Goal: Transaction & Acquisition: Purchase product/service

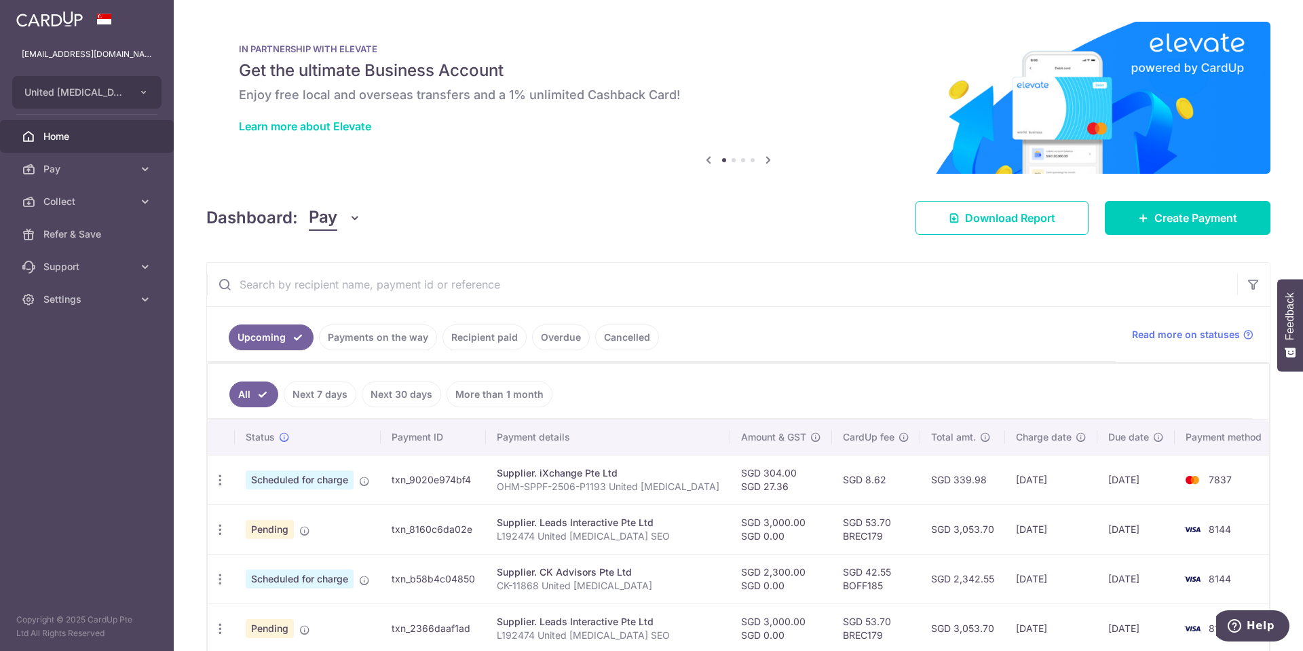
click at [705, 161] on icon at bounding box center [708, 159] width 16 height 17
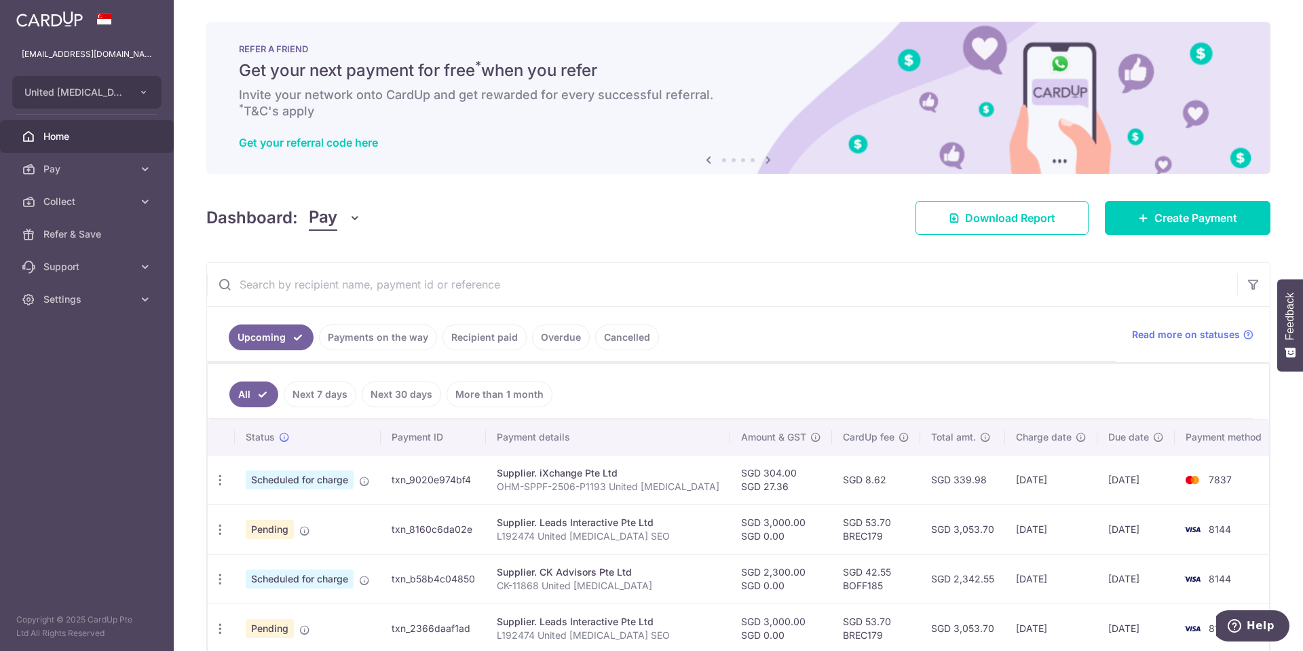
click at [709, 155] on icon at bounding box center [708, 159] width 16 height 17
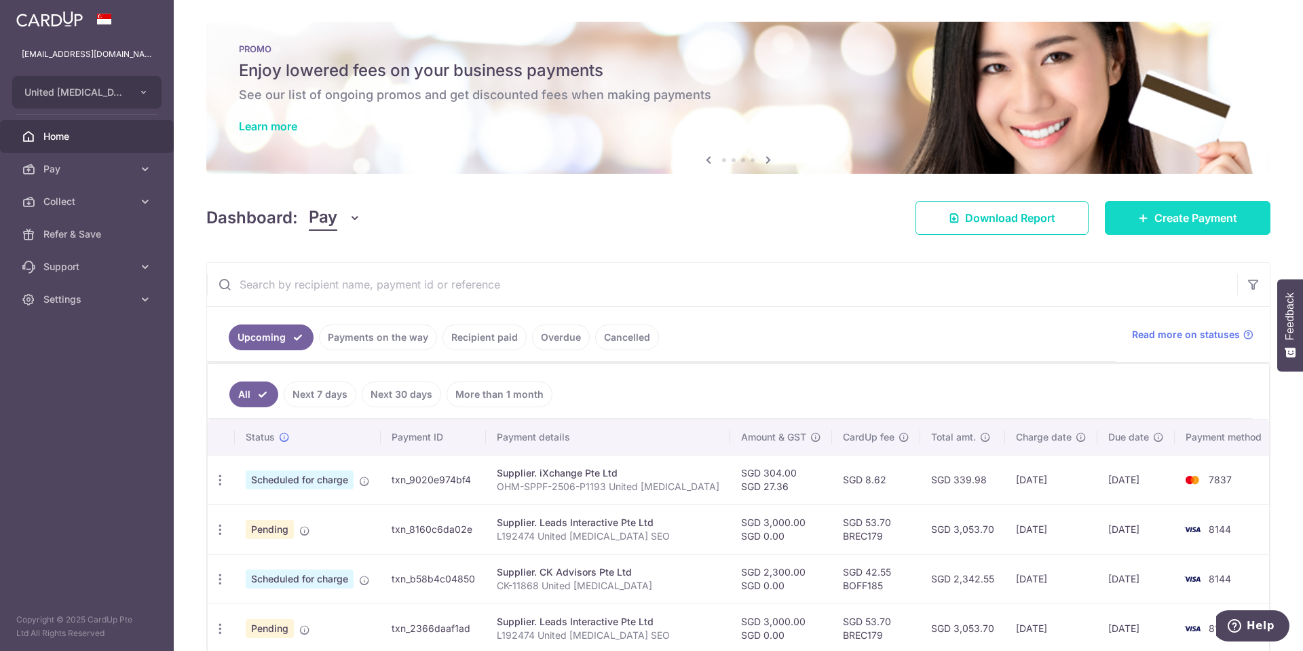
click at [1178, 214] on span "Create Payment" at bounding box center [1195, 218] width 83 height 16
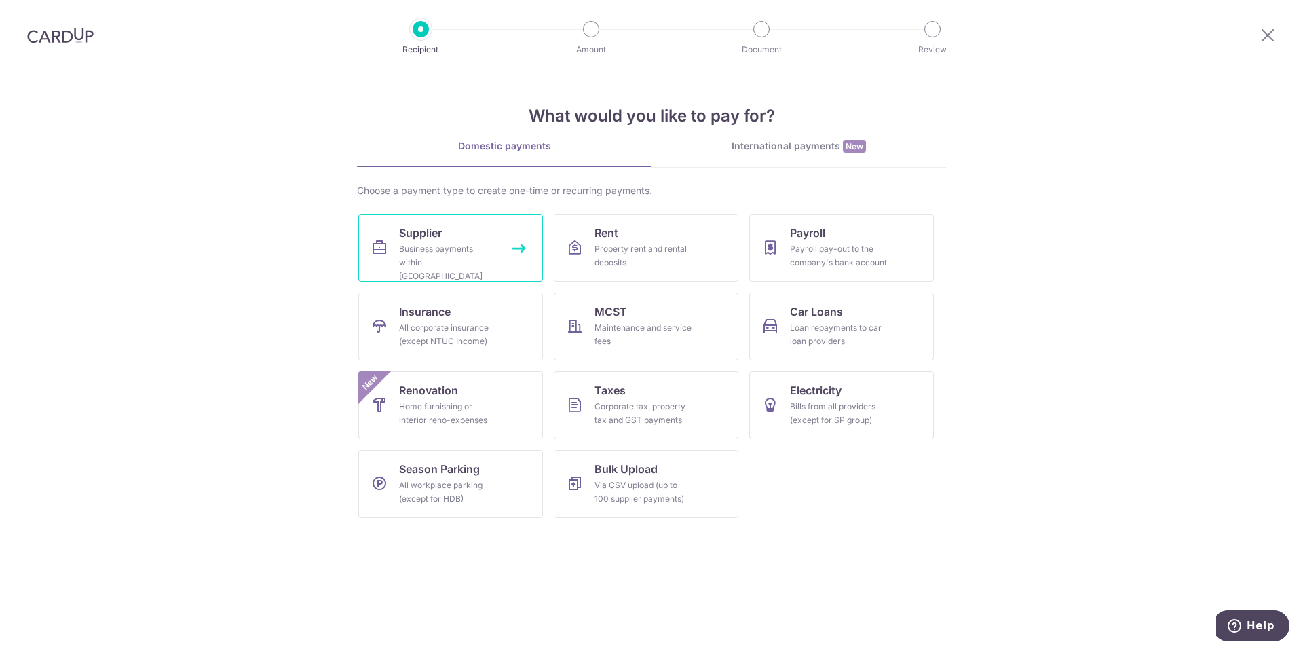
click at [455, 236] on link "Supplier Business payments within Singapore" at bounding box center [450, 248] width 185 height 68
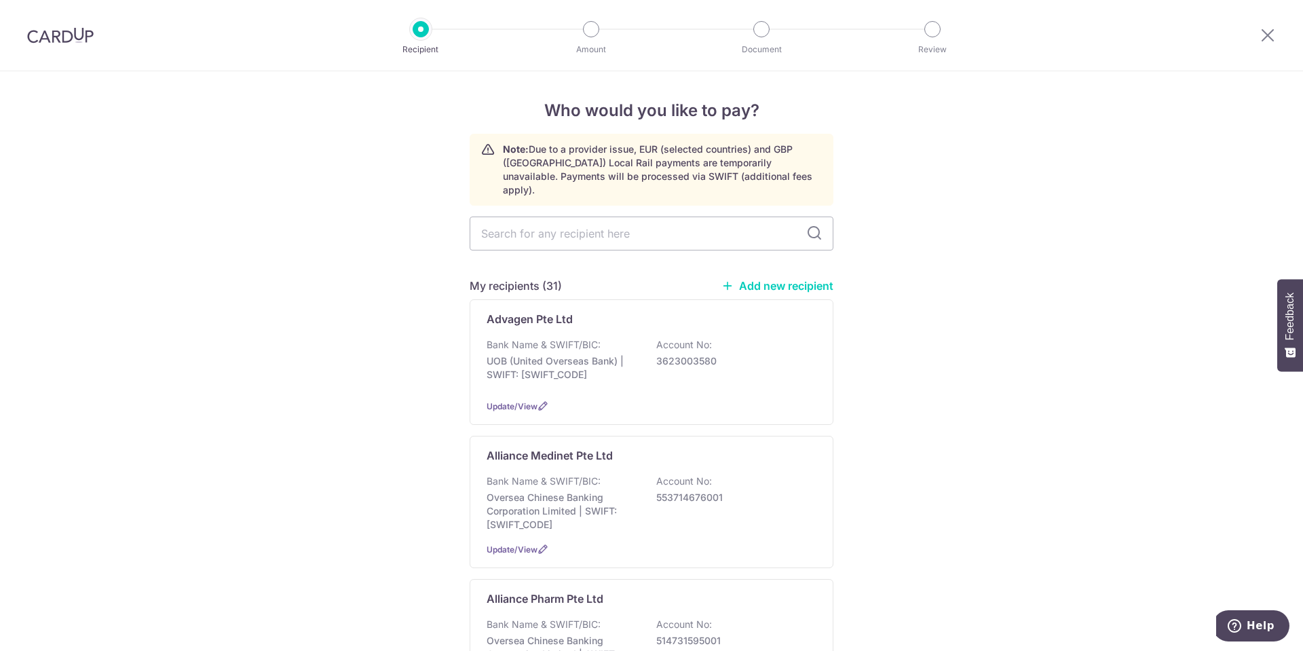
click at [804, 279] on link "Add new recipient" at bounding box center [777, 286] width 112 height 14
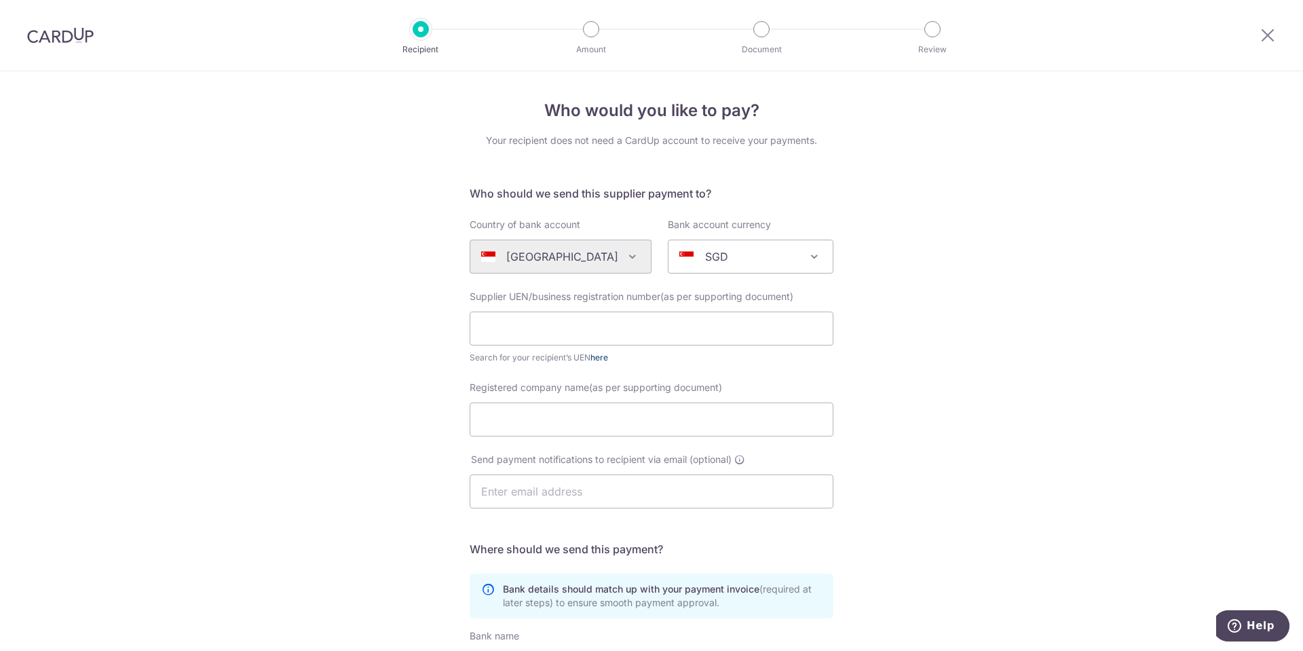
click at [597, 355] on link "here" at bounding box center [599, 357] width 18 height 10
click at [581, 324] on input "text" at bounding box center [652, 329] width 364 height 34
paste input "202128436C"
type input "202128436C"
click at [629, 417] on input "Registered company name(as per supporting document)" at bounding box center [652, 419] width 364 height 34
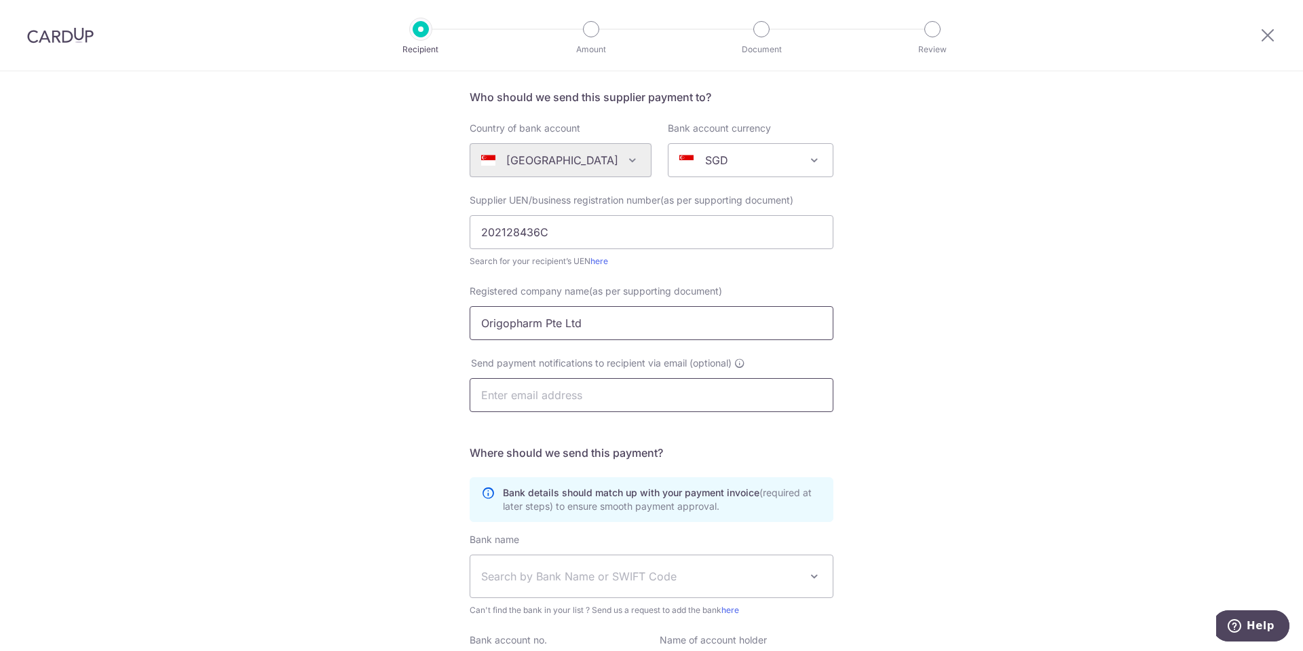
scroll to position [243, 0]
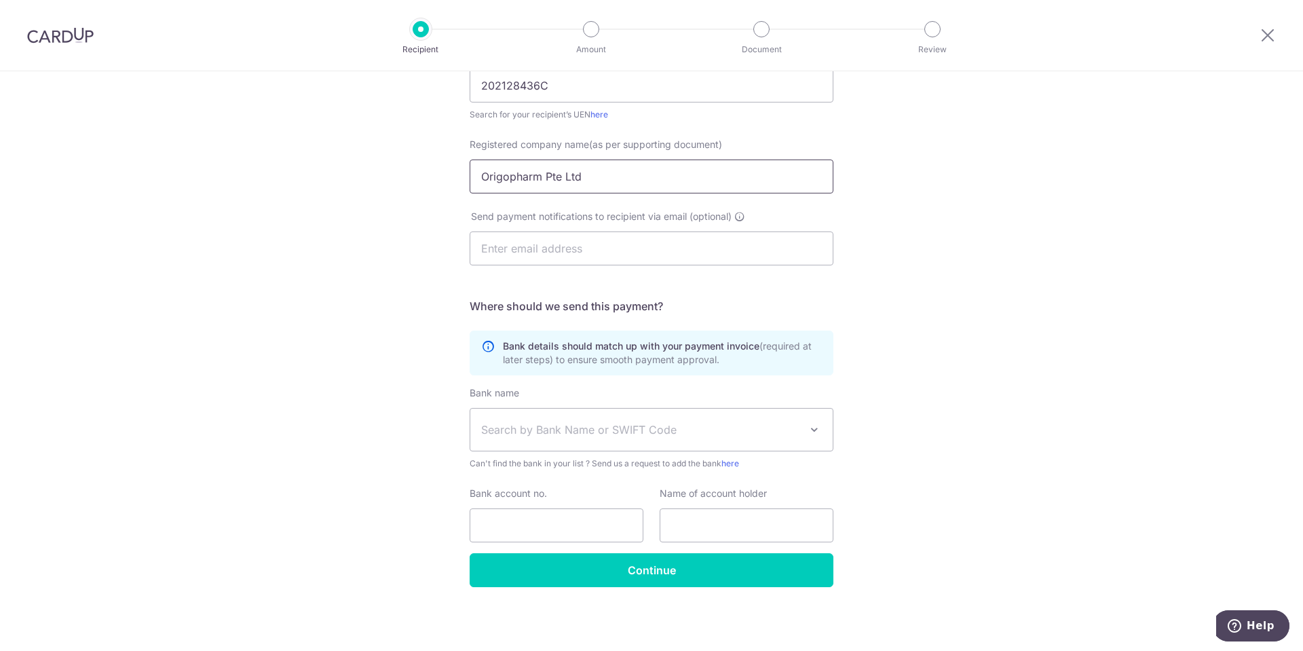
type input "Origopharm Pte Ltd"
click at [632, 434] on span "Search by Bank Name or SWIFT Code" at bounding box center [640, 429] width 319 height 16
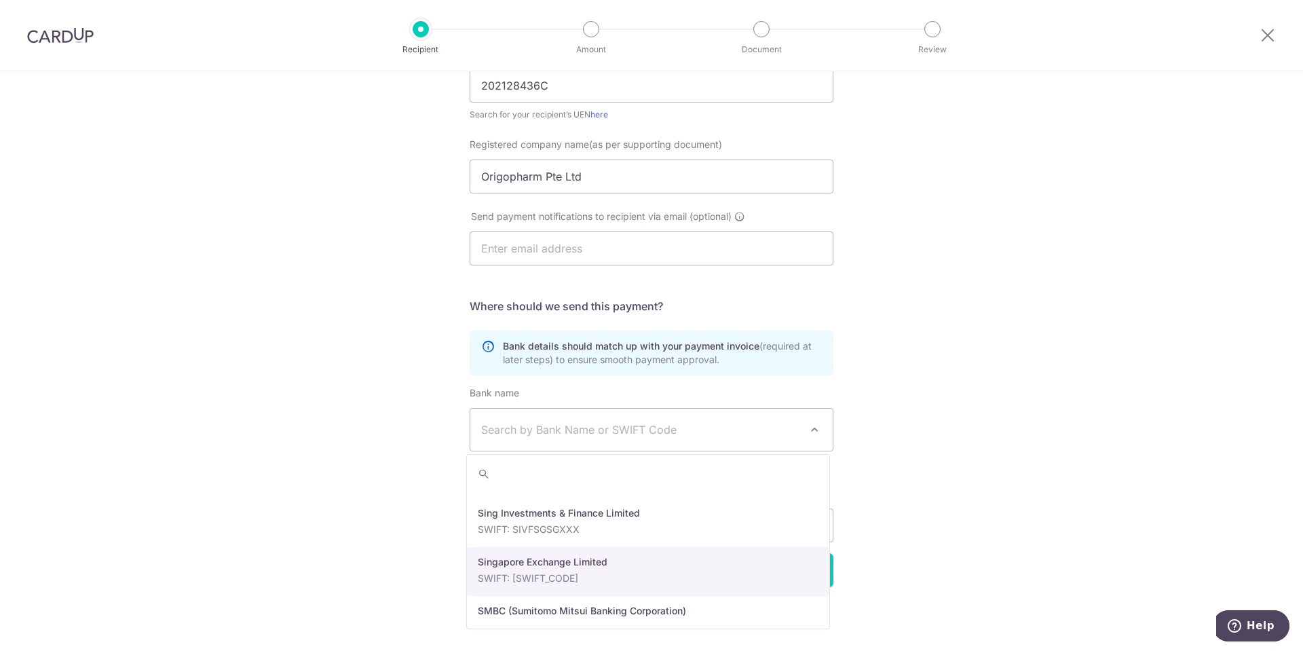
scroll to position [2986, 0]
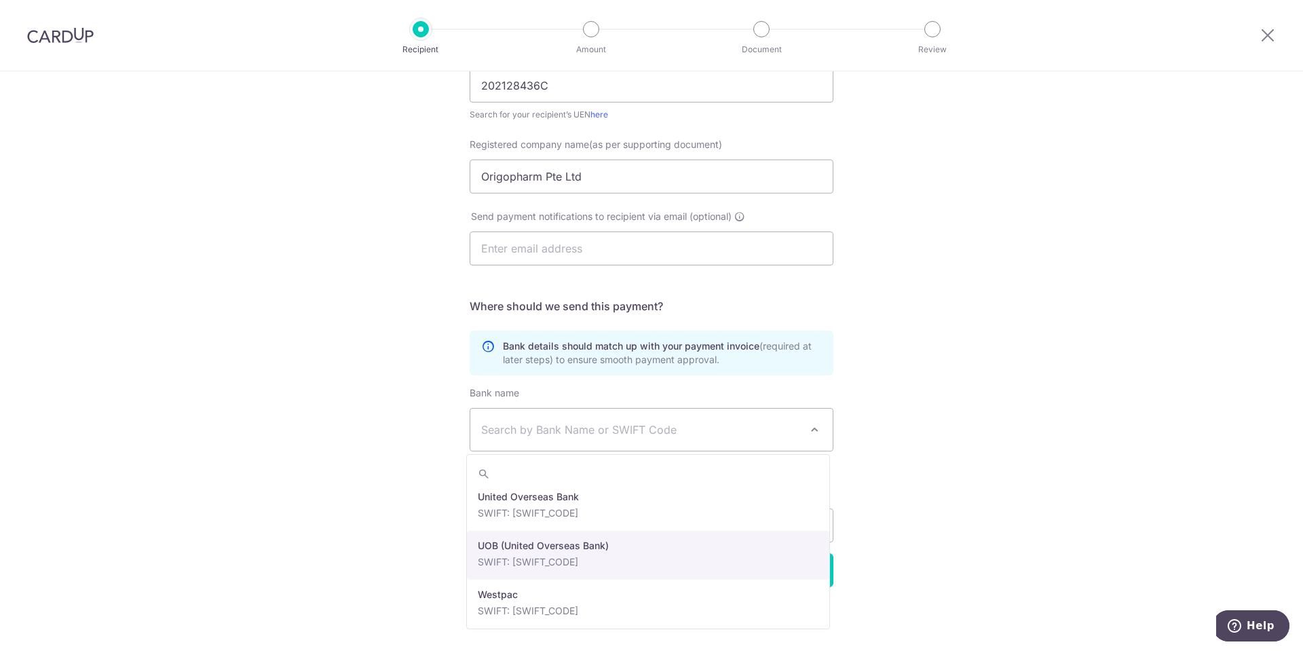
select select "18"
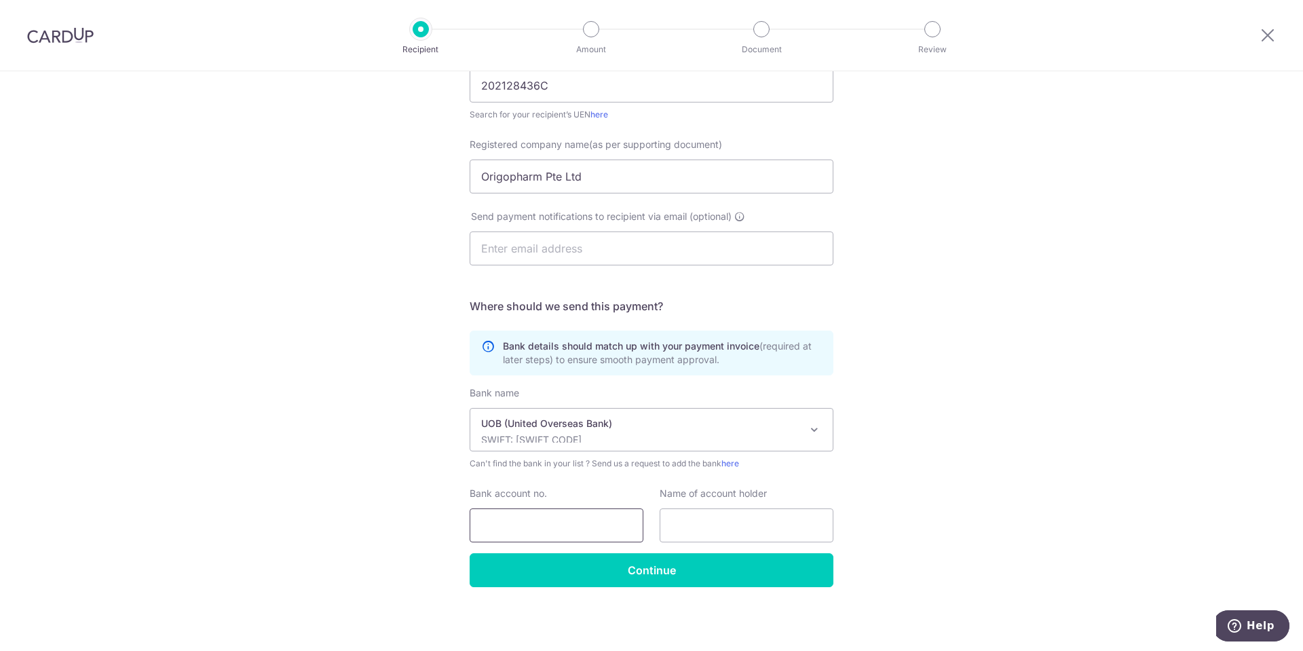
click at [515, 514] on input "Bank account no." at bounding box center [557, 525] width 174 height 34
click at [549, 529] on input "Bank account no." at bounding box center [557, 525] width 174 height 34
type input "3493348408"
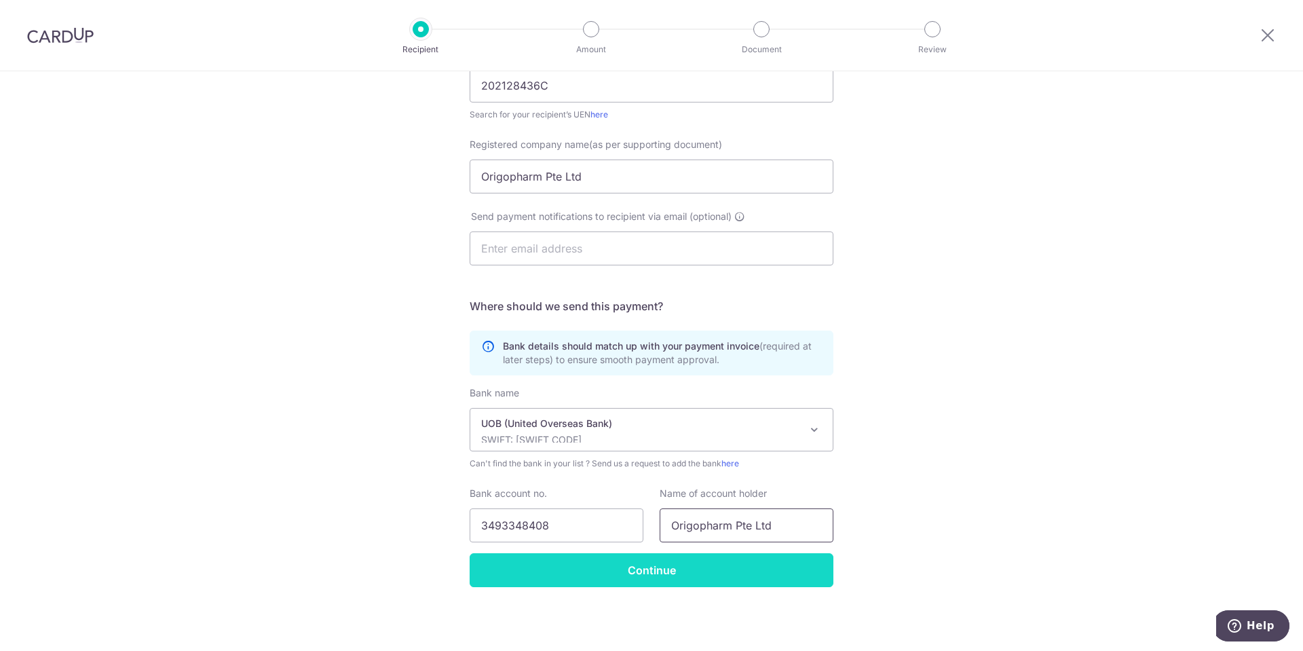
type input "Origopharm Pte Ltd"
click at [626, 581] on input "Continue" at bounding box center [652, 570] width 364 height 34
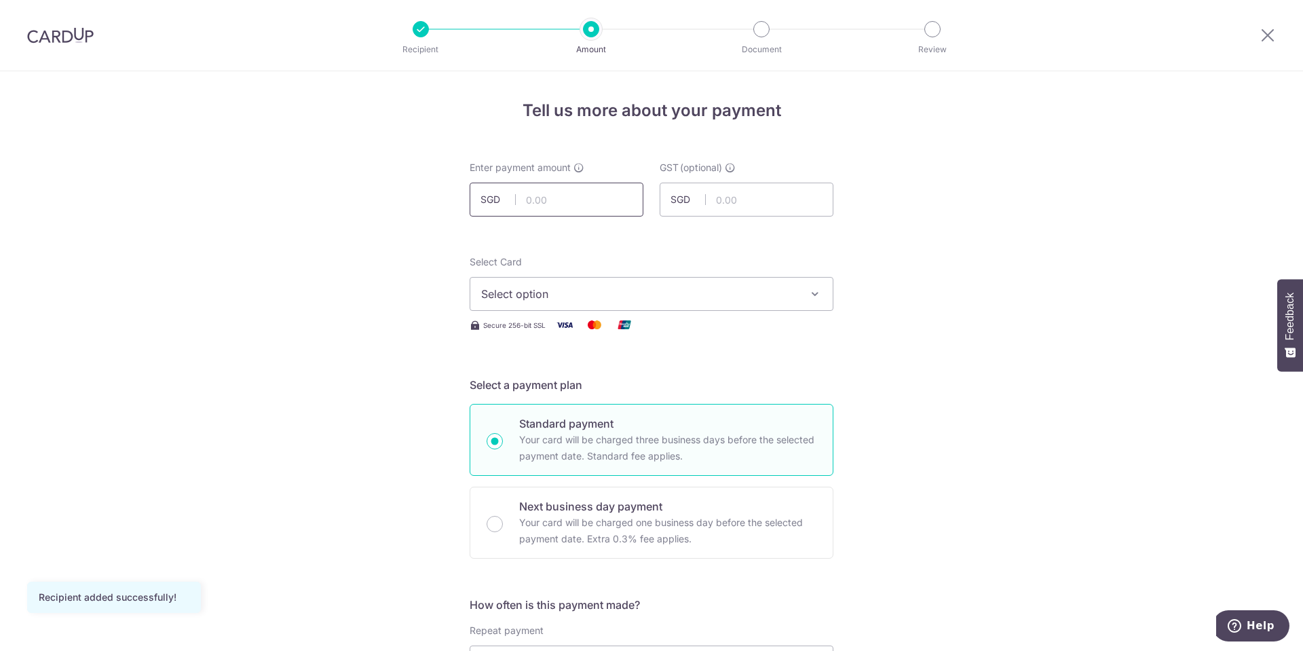
click at [557, 195] on input "text" at bounding box center [557, 200] width 174 height 34
type input "360.00"
type input "32.40"
click at [562, 290] on span "Select option" at bounding box center [639, 294] width 316 height 16
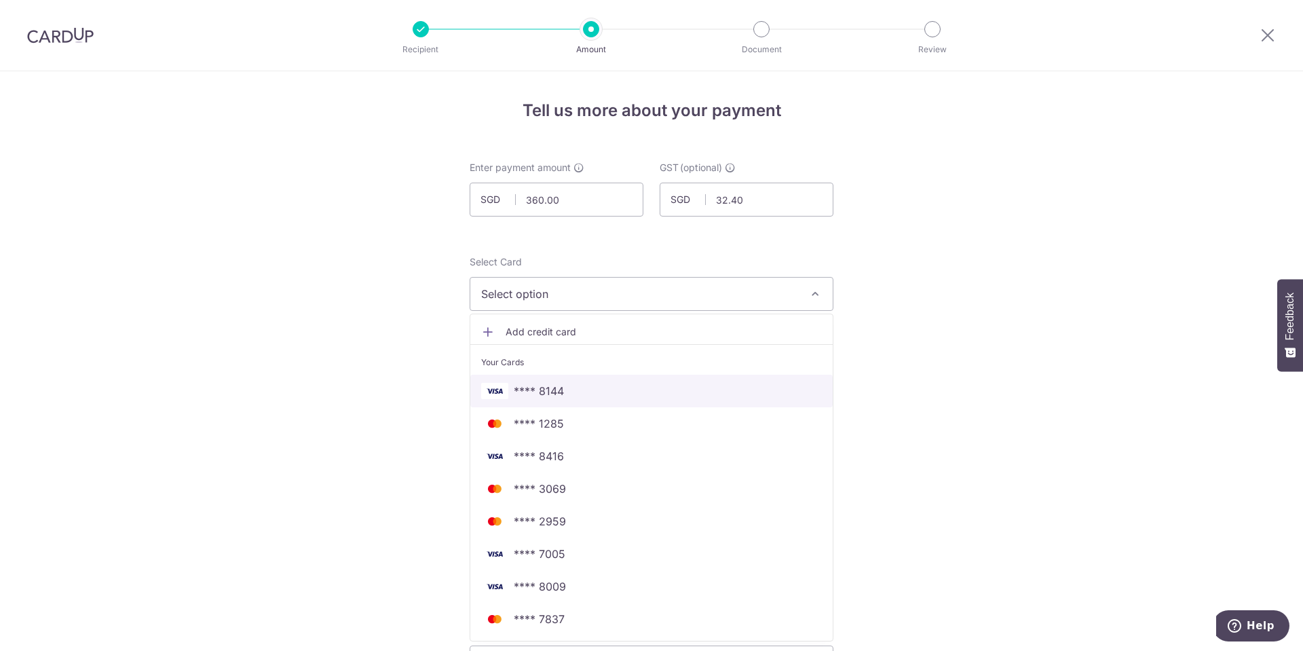
click at [558, 393] on span "**** 8144" at bounding box center [539, 391] width 50 height 16
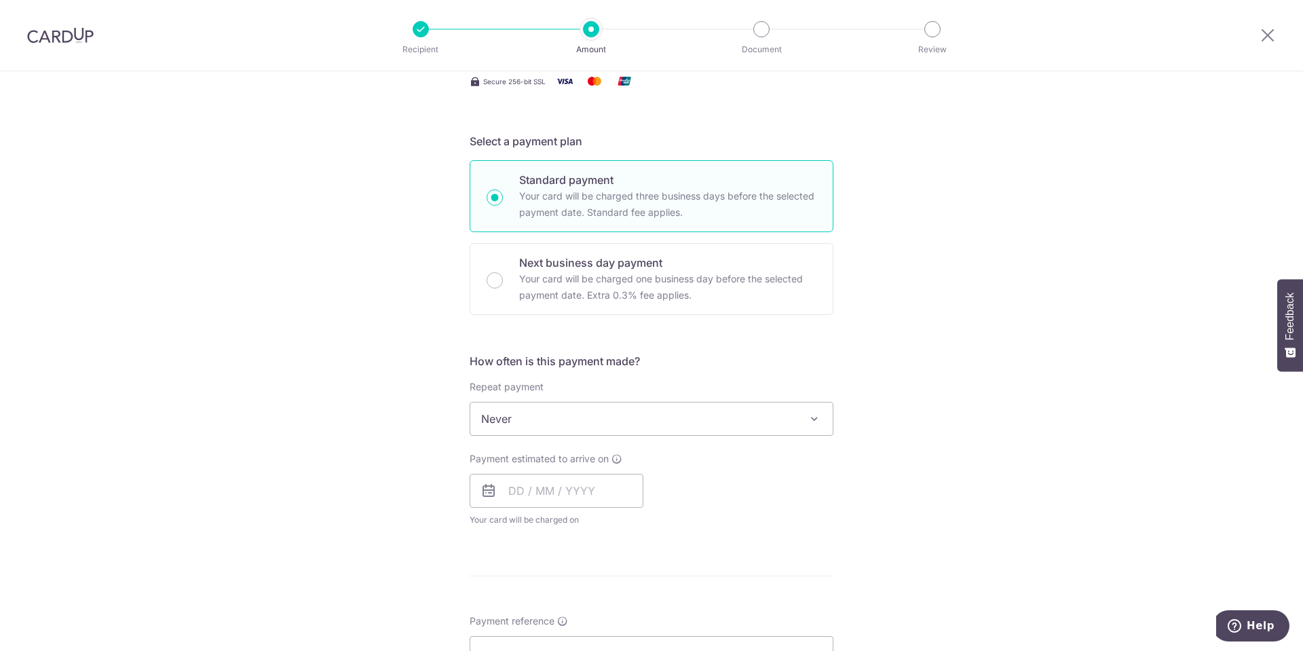
scroll to position [339, 0]
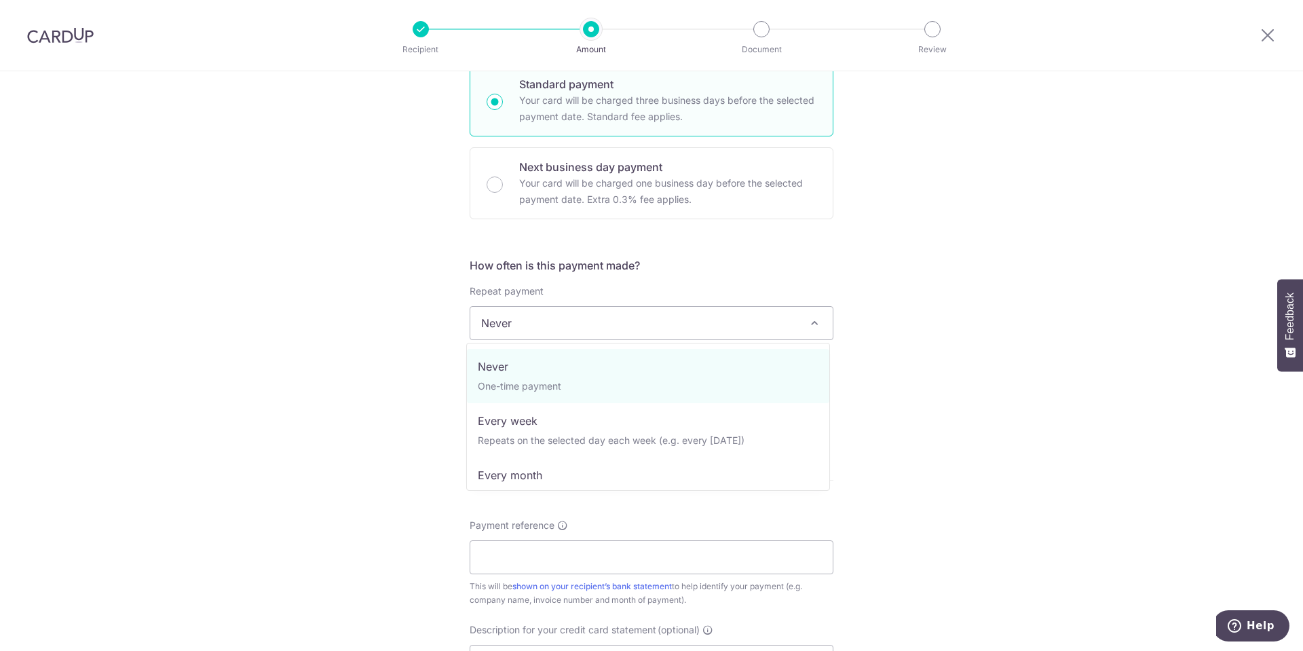
click at [515, 316] on span "Never" at bounding box center [651, 323] width 362 height 33
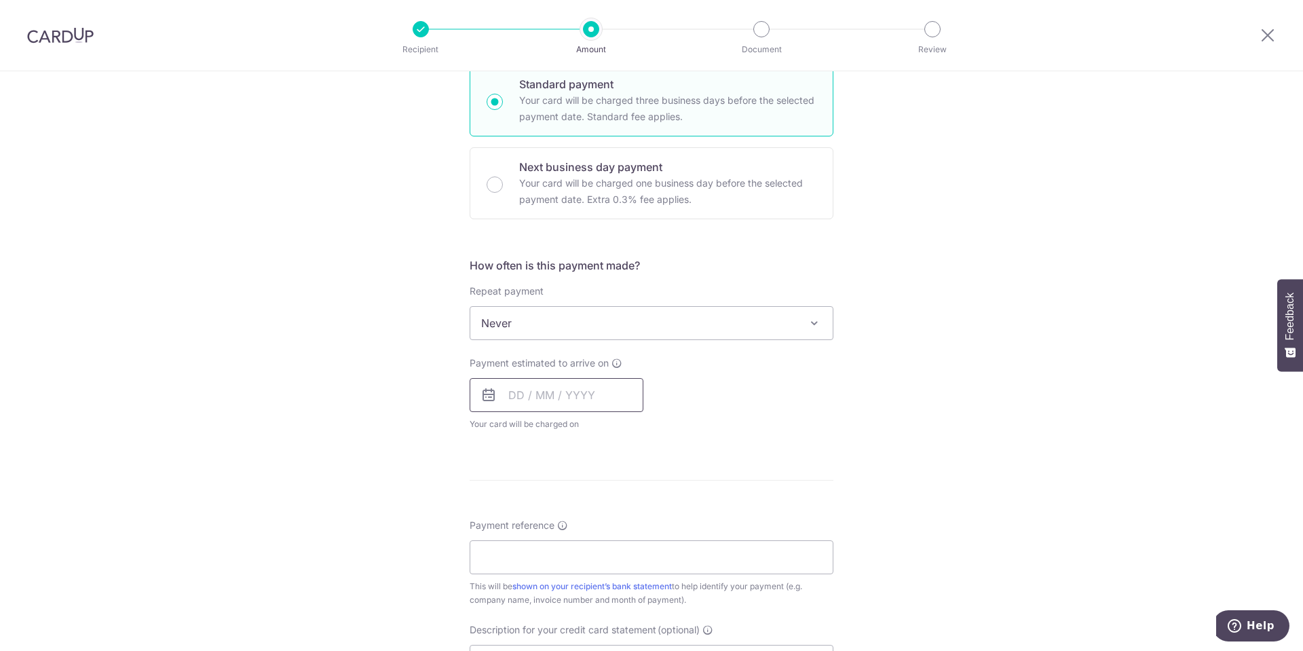
click at [534, 396] on input "text" at bounding box center [557, 395] width 174 height 34
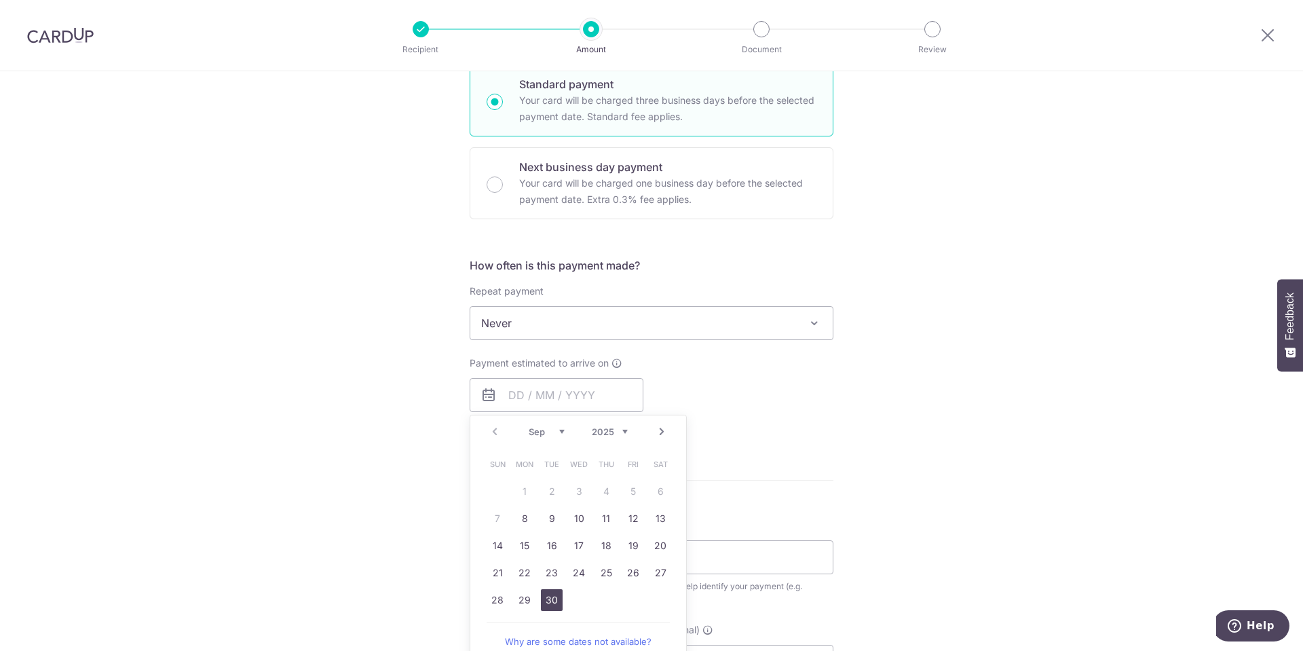
click at [542, 590] on link "30" at bounding box center [552, 600] width 22 height 22
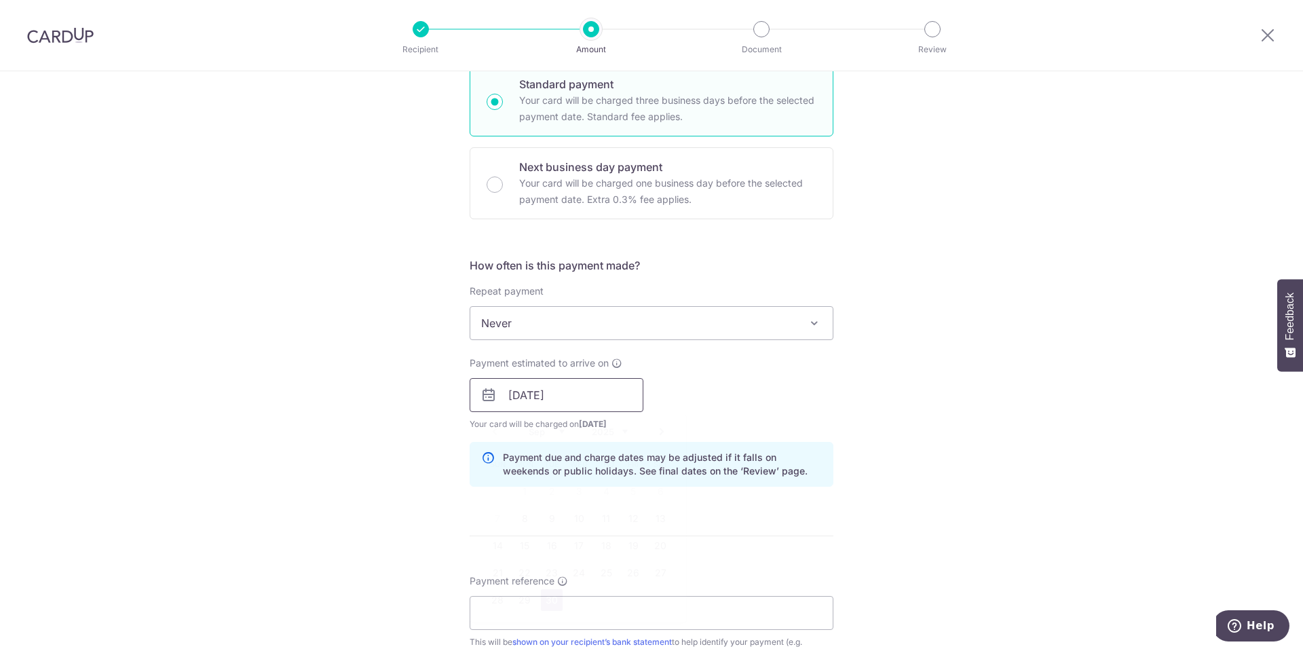
click at [577, 396] on input "30/09/2025" at bounding box center [557, 395] width 174 height 34
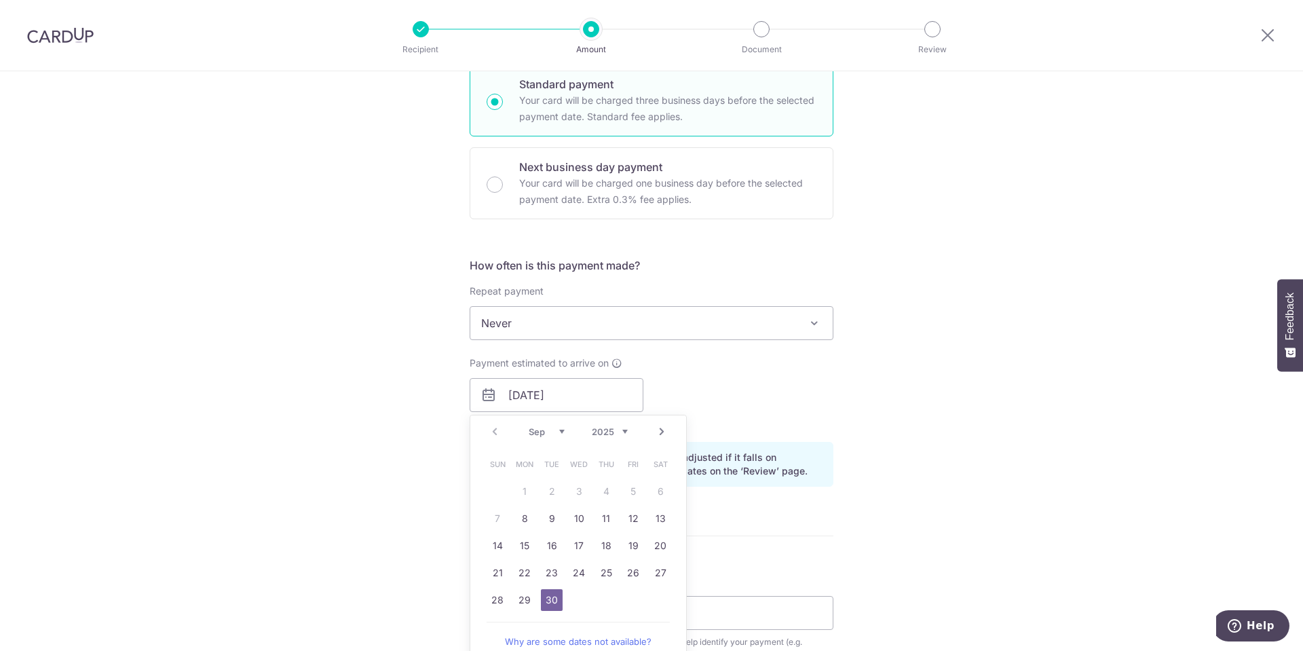
click at [654, 434] on link "Next" at bounding box center [662, 432] width 16 height 16
click at [573, 491] on link "1" at bounding box center [579, 492] width 22 height 22
type input "[DATE]"
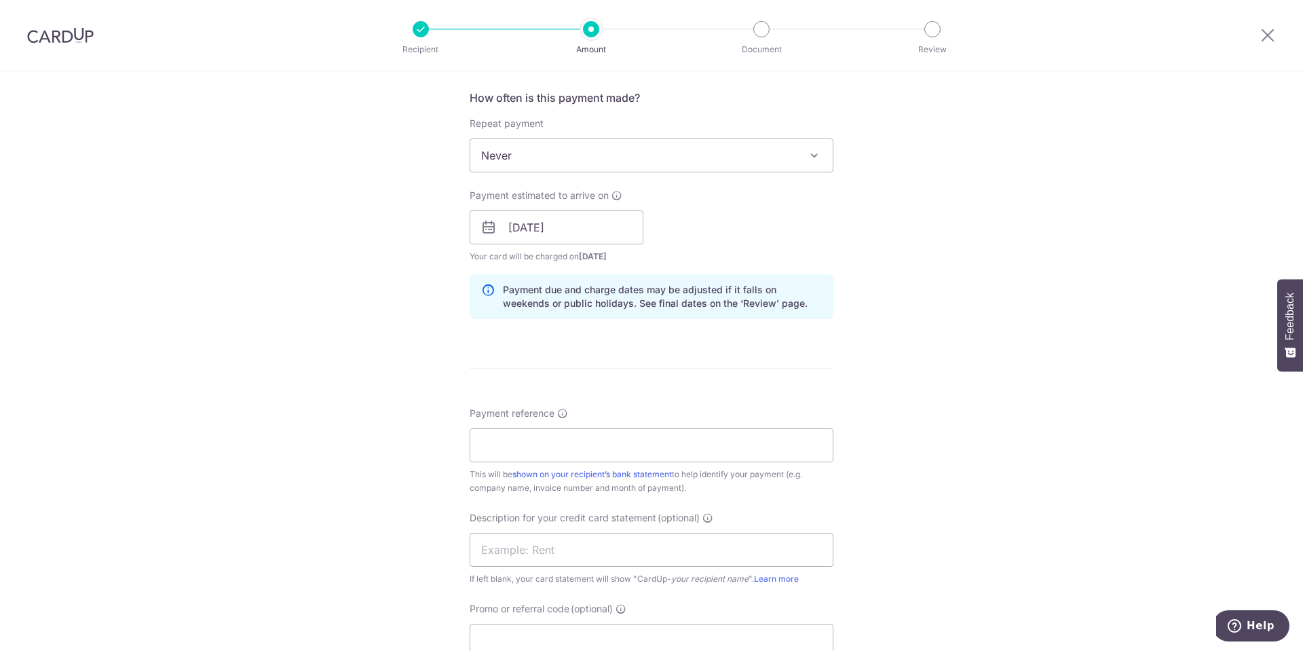
scroll to position [543, 0]
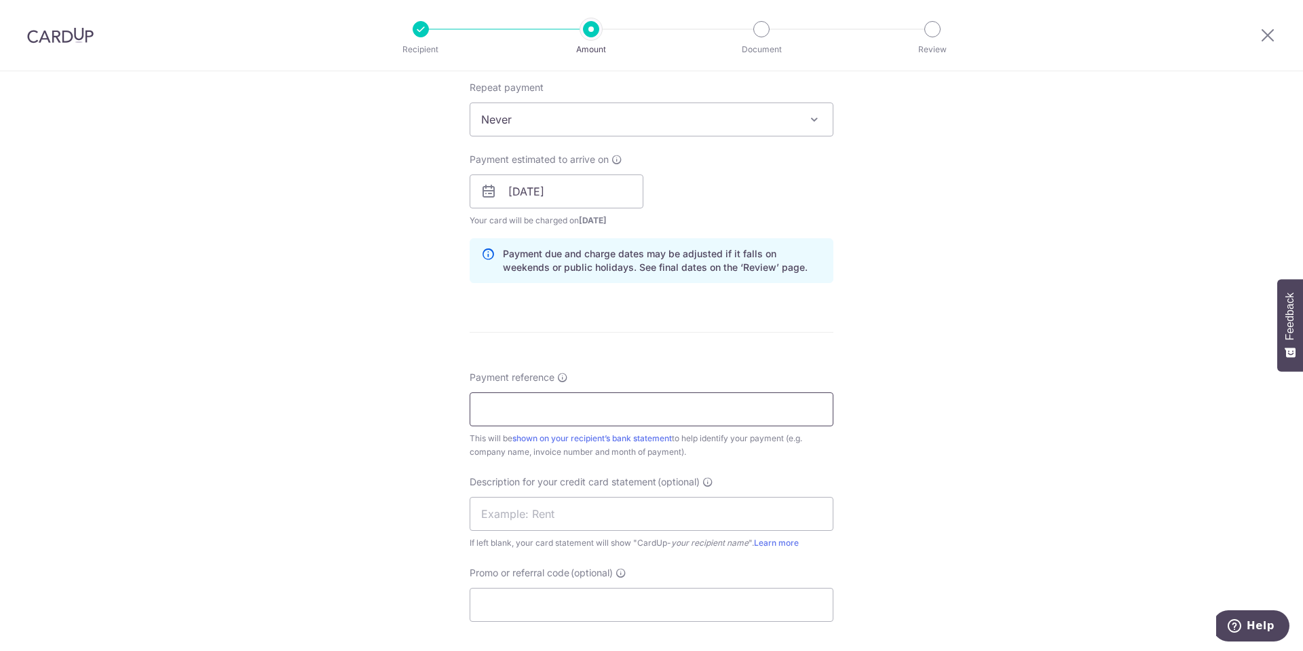
click at [523, 408] on input "Payment reference" at bounding box center [652, 409] width 364 height 34
click at [567, 411] on input "Payment reference" at bounding box center [652, 409] width 364 height 34
click at [733, 413] on input "Payment reference" at bounding box center [652, 409] width 364 height 34
type input "CI/2509013110 United Gastrointest"
type input "Clinic CUp Orig"
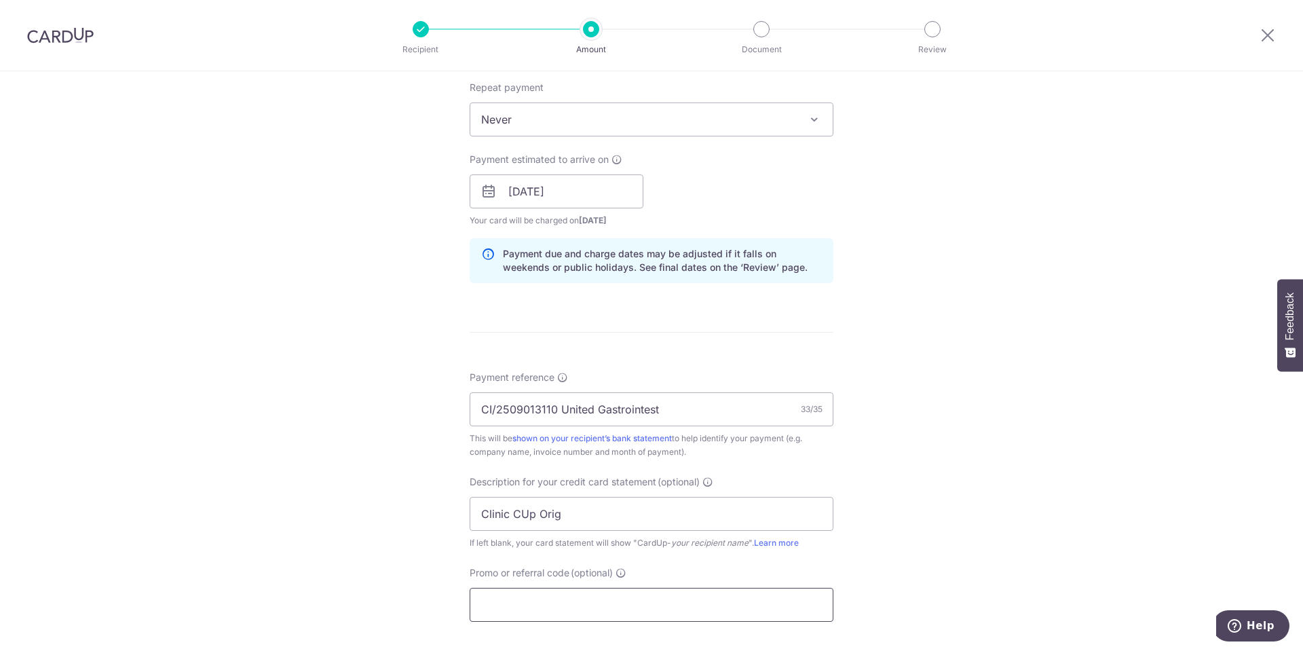
paste input "BOFF185"
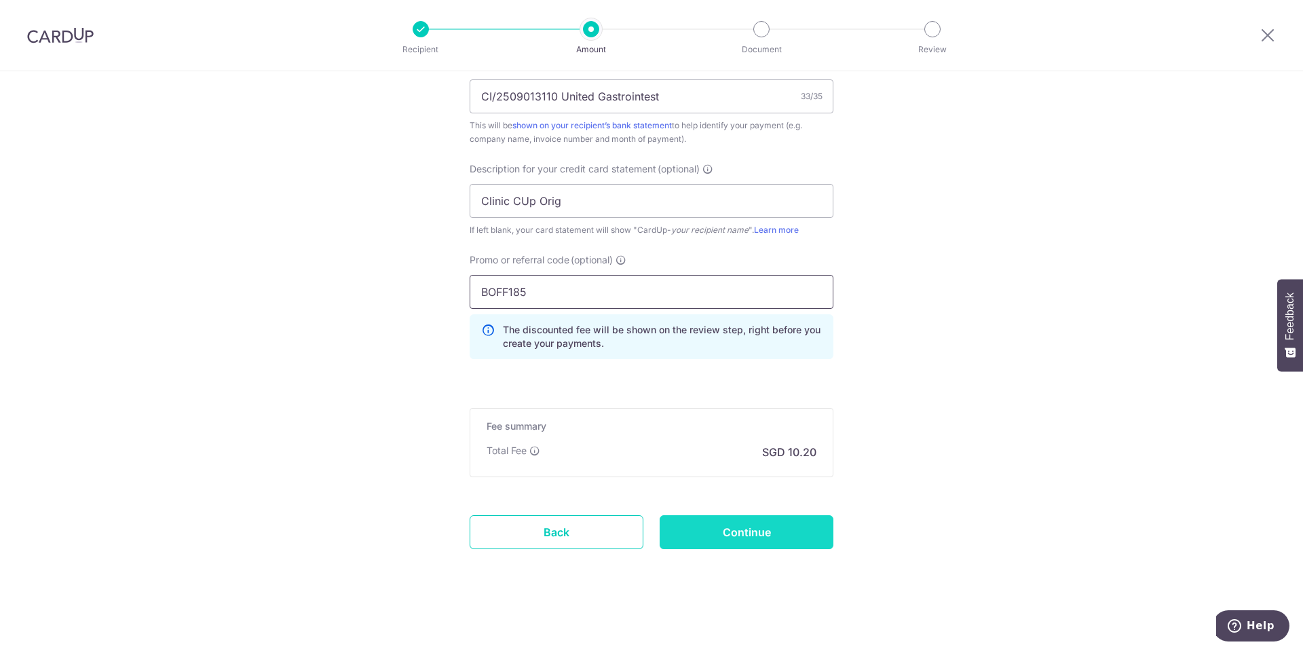
type input "BOFF185"
click at [761, 535] on input "Continue" at bounding box center [747, 532] width 174 height 34
type input "Create Schedule"
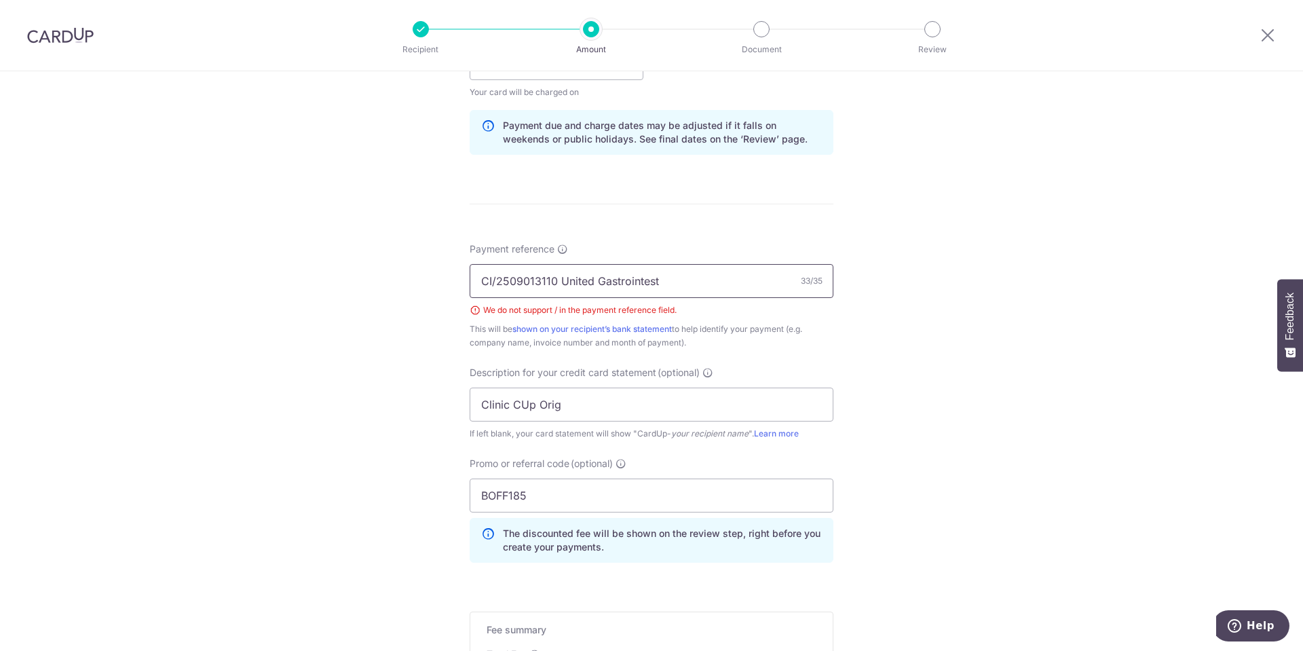
click at [491, 278] on input "CI/2509013110 United Gastrointest" at bounding box center [652, 281] width 364 height 34
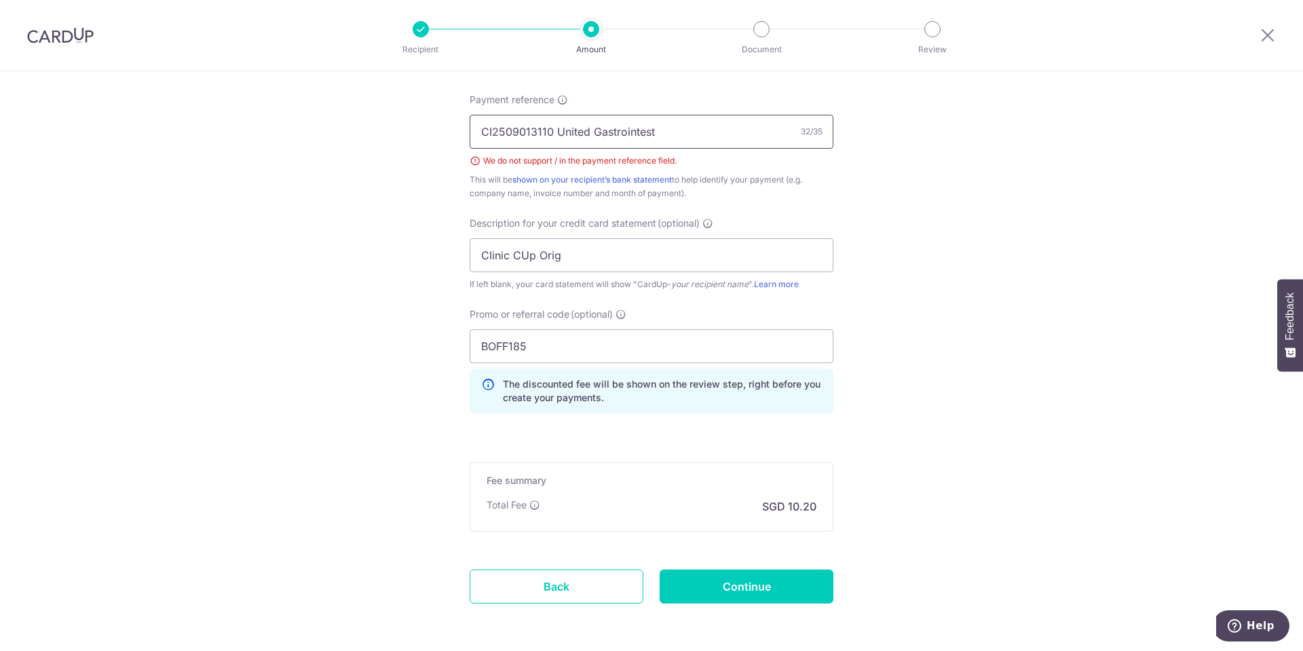
scroll to position [875, 0]
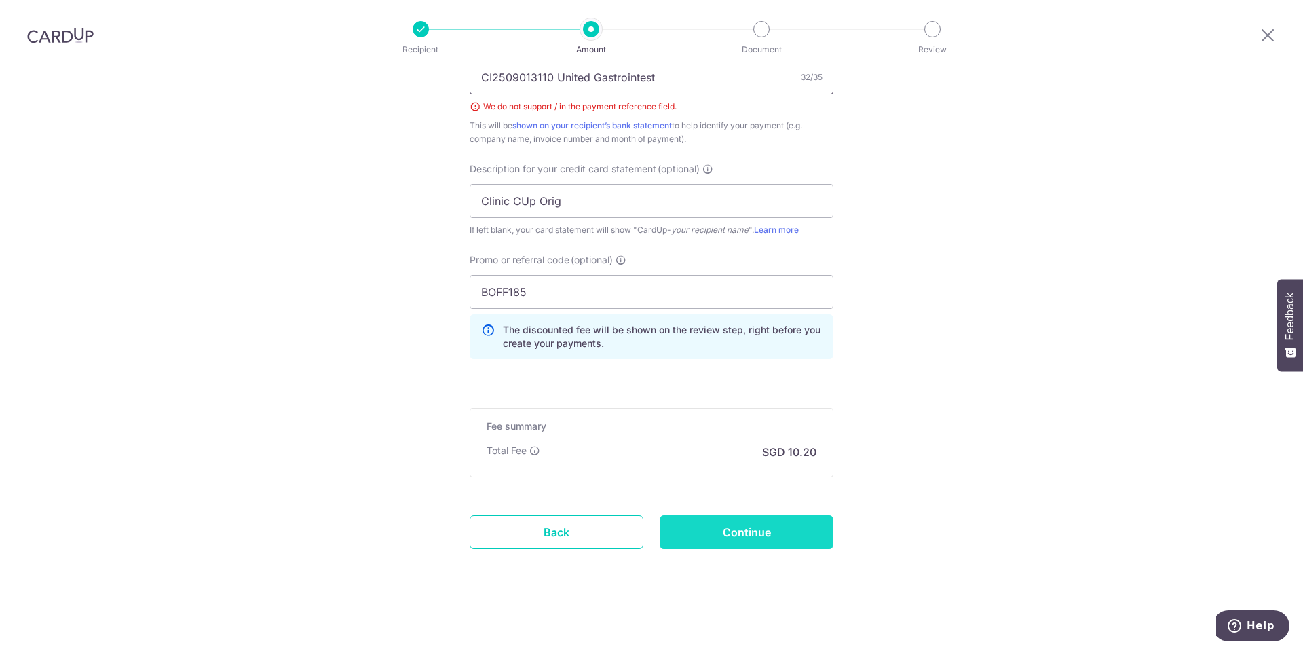
type input "CI2509013110 United Gastrointest"
click at [772, 548] on input "Continue" at bounding box center [747, 532] width 174 height 34
type input "Create Schedule"
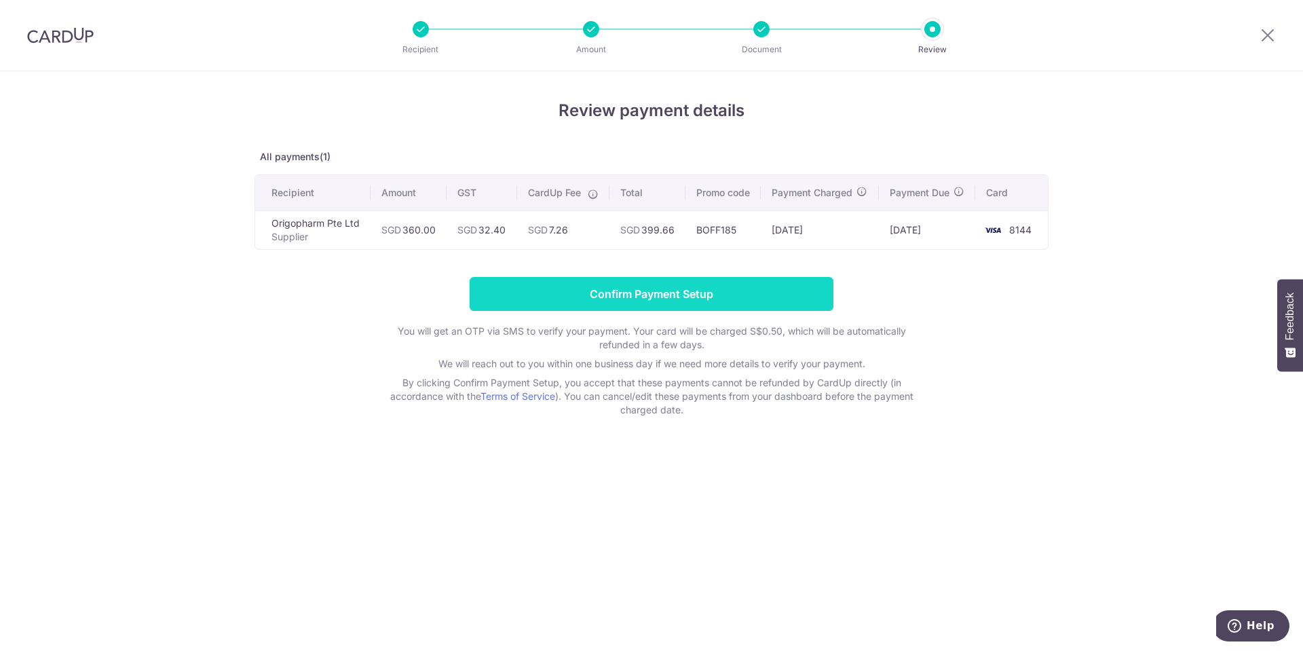
click at [633, 308] on input "Confirm Payment Setup" at bounding box center [652, 294] width 364 height 34
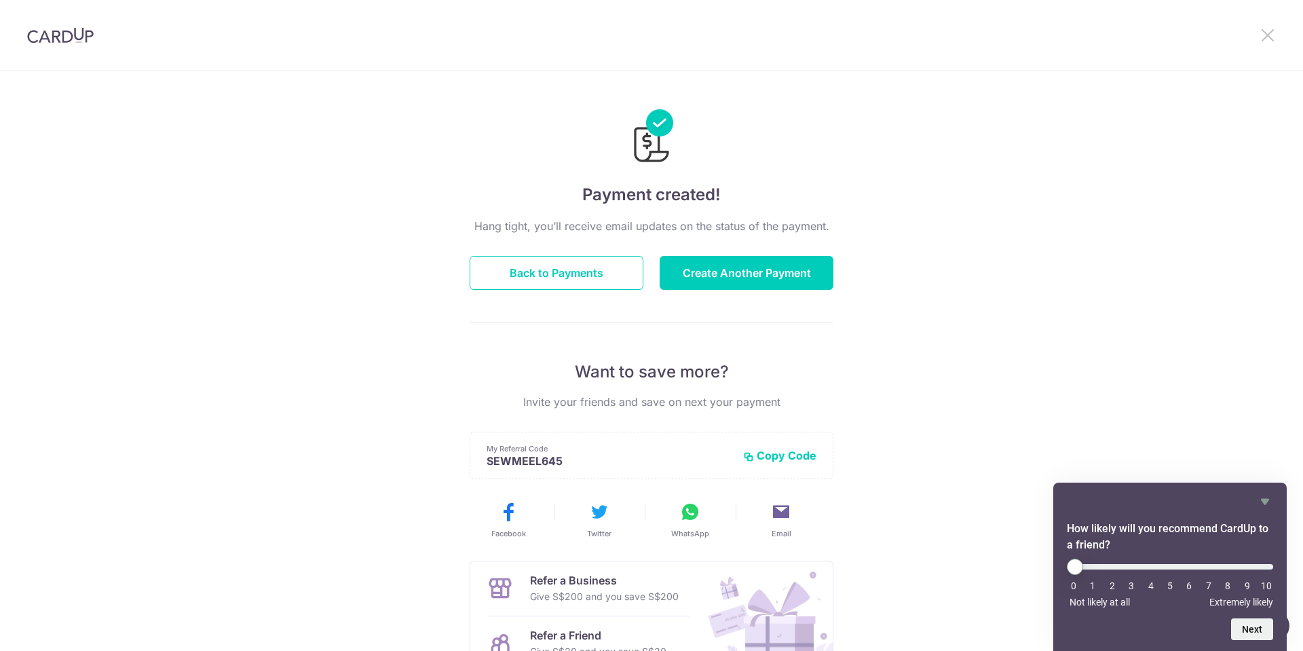
click at [1266, 35] on icon at bounding box center [1268, 34] width 16 height 17
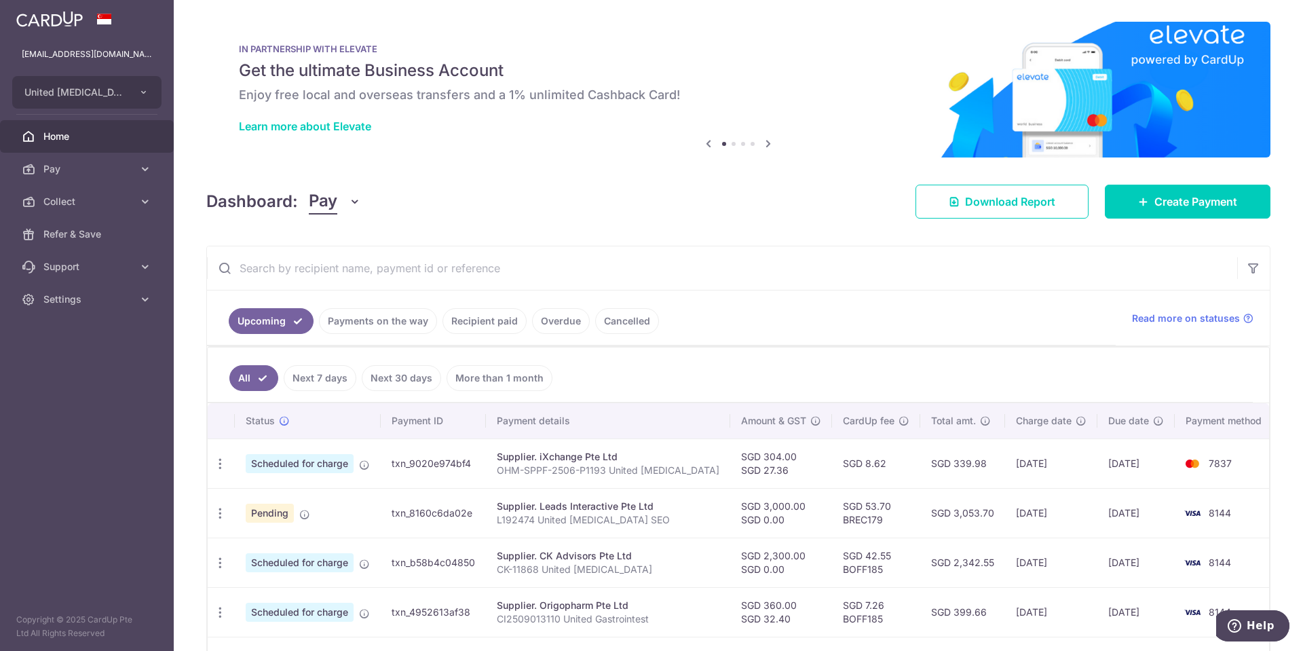
scroll to position [271, 0]
